Goal: Information Seeking & Learning: Learn about a topic

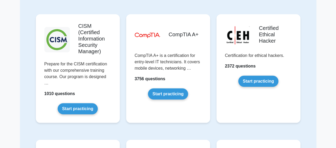
scroll to position [770, 0]
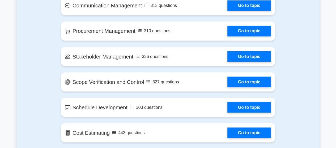
scroll to position [531, 0]
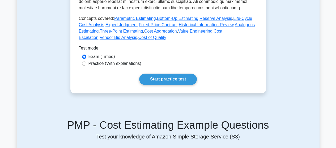
scroll to position [186, 0]
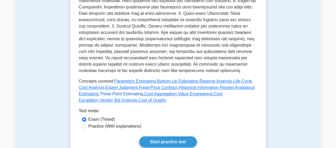
click at [117, 92] on link "Three-Point Estimating" at bounding box center [121, 94] width 43 height 5
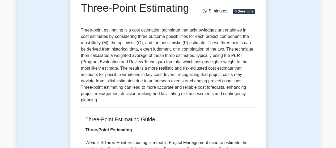
scroll to position [53, 0]
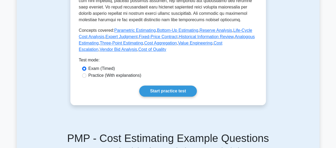
scroll to position [238, 0]
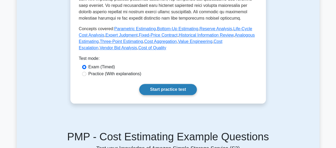
click at [165, 84] on link "Start practice test" at bounding box center [168, 89] width 58 height 11
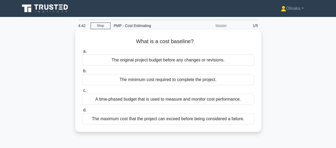
click at [166, 60] on div "The original project budget before any changes or revisions." at bounding box center [168, 60] width 172 height 11
click at [82, 53] on input "a. The original project budget before any changes or revisions." at bounding box center [82, 51] width 0 height 3
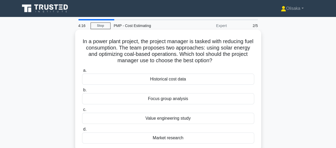
click at [177, 118] on div "Value engineering study" at bounding box center [168, 118] width 172 height 11
click at [82, 112] on input "c. Value engineering study" at bounding box center [82, 109] width 0 height 3
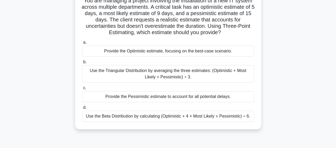
scroll to position [53, 0]
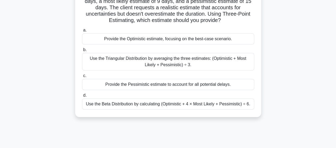
click at [166, 105] on div "Use the Beta Distribution by calculating (Optimistic + 4 × Most Likely + Pessim…" at bounding box center [168, 104] width 172 height 11
click at [82, 97] on input "d. Use the Beta Distribution by calculating (Optimistic + 4 × Most Likely + Pes…" at bounding box center [82, 95] width 0 height 3
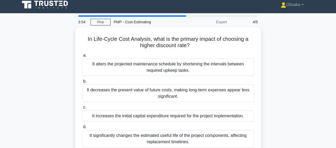
scroll to position [0, 0]
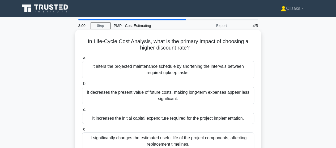
click at [176, 100] on div "It decreases the present value of future costs, making long-term expenses appea…" at bounding box center [168, 96] width 172 height 18
click at [82, 86] on input "b. It decreases the present value of future costs, making long-term expenses ap…" at bounding box center [82, 83] width 0 height 3
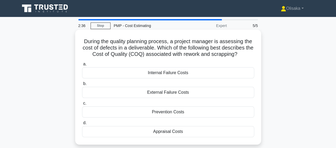
click at [164, 113] on div "Prevention Costs" at bounding box center [168, 112] width 172 height 11
click at [82, 105] on input "c. Prevention Costs" at bounding box center [82, 103] width 0 height 3
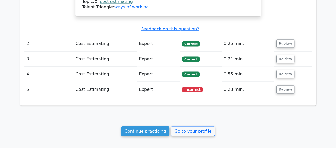
scroll to position [478, 0]
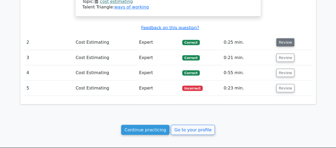
click at [281, 38] on button "Review" at bounding box center [285, 42] width 18 height 8
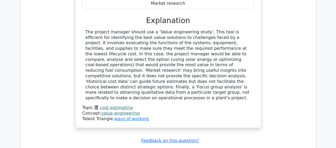
scroll to position [690, 0]
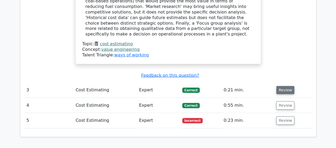
click at [289, 86] on button "Review" at bounding box center [285, 90] width 18 height 8
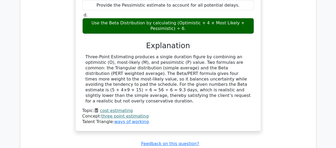
scroll to position [903, 0]
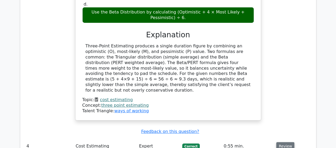
click at [280, 143] on button "Review" at bounding box center [285, 147] width 18 height 8
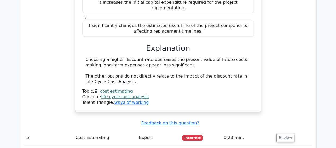
scroll to position [1168, 0]
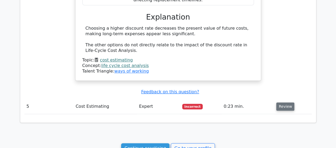
click at [281, 103] on button "Review" at bounding box center [285, 107] width 18 height 8
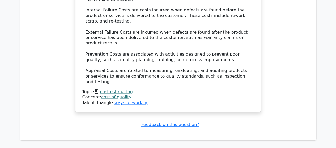
scroll to position [1434, 0]
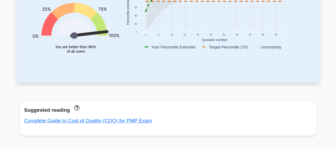
scroll to position [106, 0]
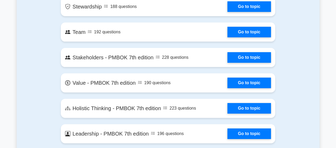
scroll to position [1062, 0]
